Goal: Task Accomplishment & Management: Use online tool/utility

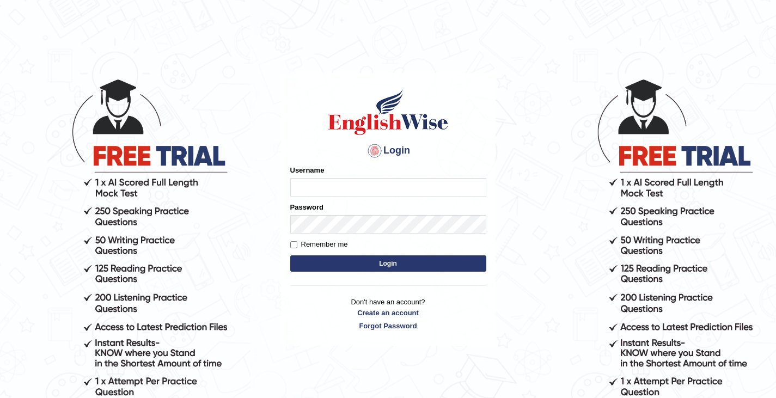
type input "0466609749"
click at [350, 264] on button "Login" at bounding box center [388, 263] width 196 height 16
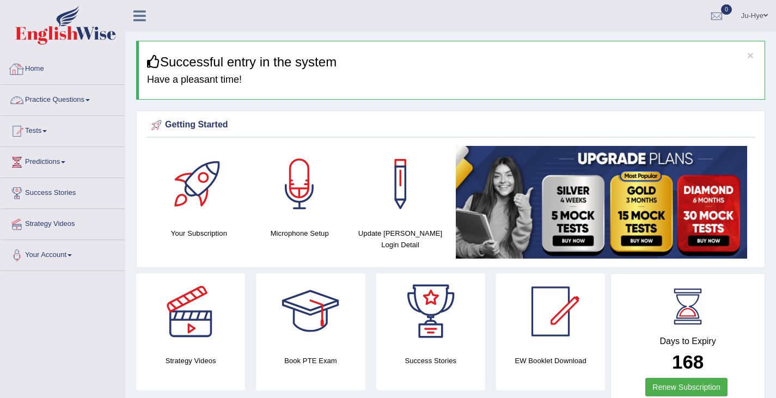
click at [77, 101] on link "Practice Questions" at bounding box center [63, 98] width 124 height 27
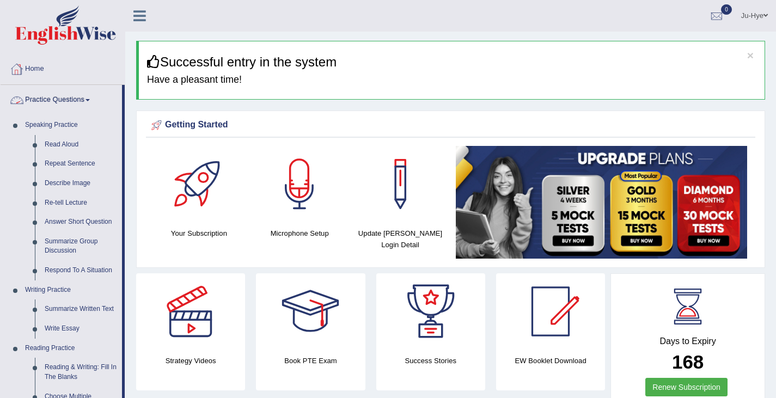
click at [136, 9] on icon at bounding box center [139, 16] width 13 height 14
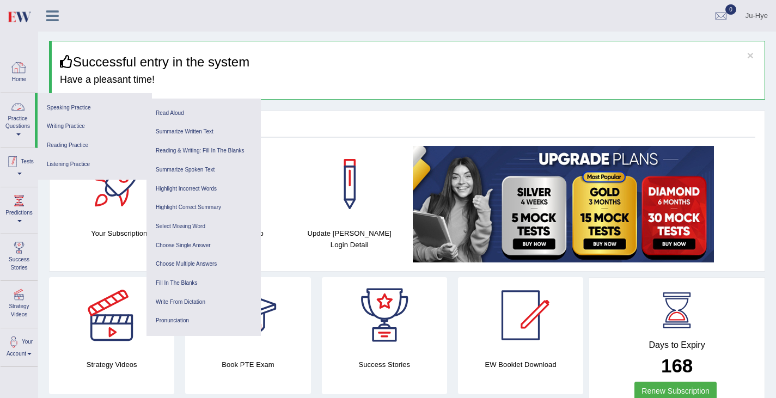
click at [11, 177] on link "Tests" at bounding box center [19, 165] width 37 height 35
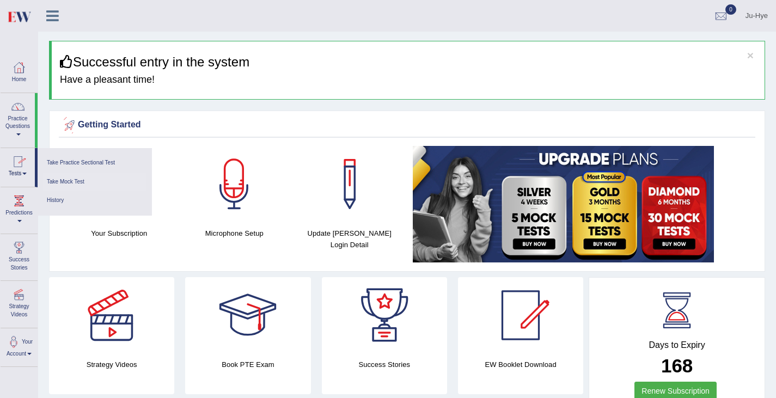
click at [66, 179] on link "Take Mock Test" at bounding box center [95, 182] width 104 height 19
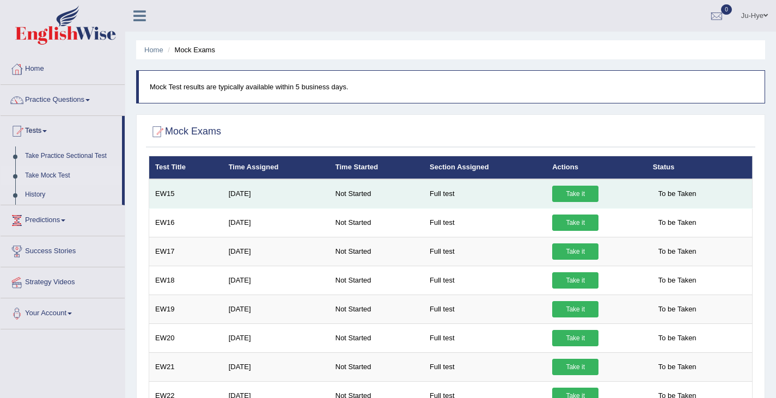
click at [552, 190] on link "Take it" at bounding box center [575, 194] width 46 height 16
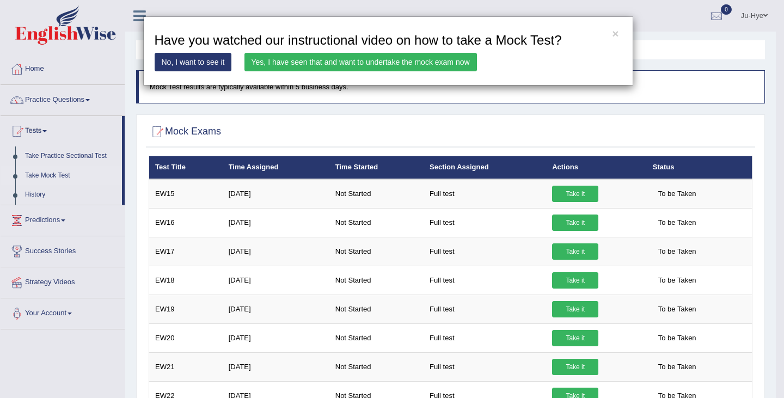
drag, startPoint x: 372, startPoint y: 64, endPoint x: 316, endPoint y: 56, distance: 56.2
click at [316, 56] on link "Yes, I have seen that and want to undertake the mock exam now" at bounding box center [361, 62] width 233 height 19
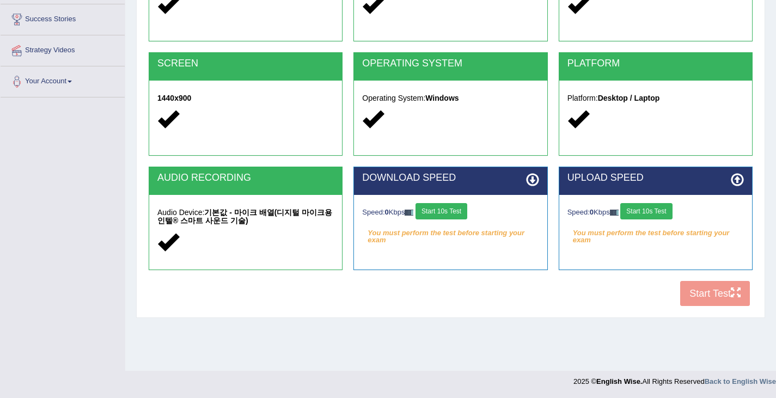
click at [422, 212] on button "Start 10s Test" at bounding box center [442, 211] width 52 height 16
click at [652, 207] on button "Start 10s Test" at bounding box center [646, 211] width 52 height 16
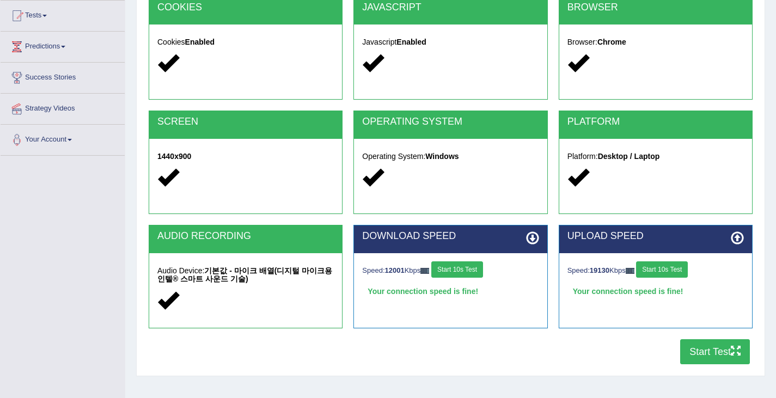
scroll to position [174, 0]
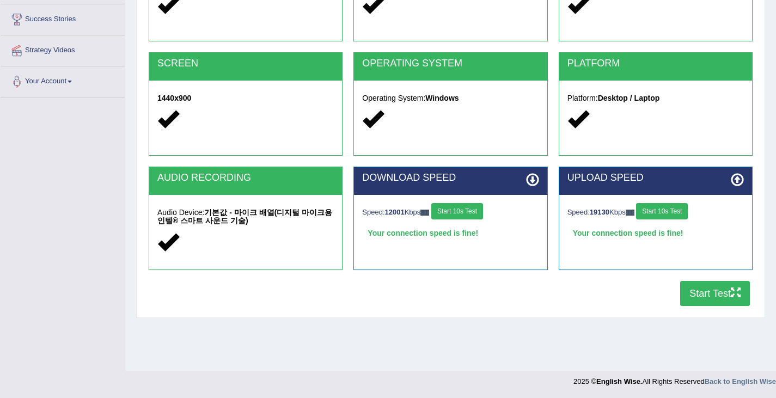
click at [697, 290] on button "Start Test" at bounding box center [715, 293] width 70 height 25
